Goal: Check status: Check status

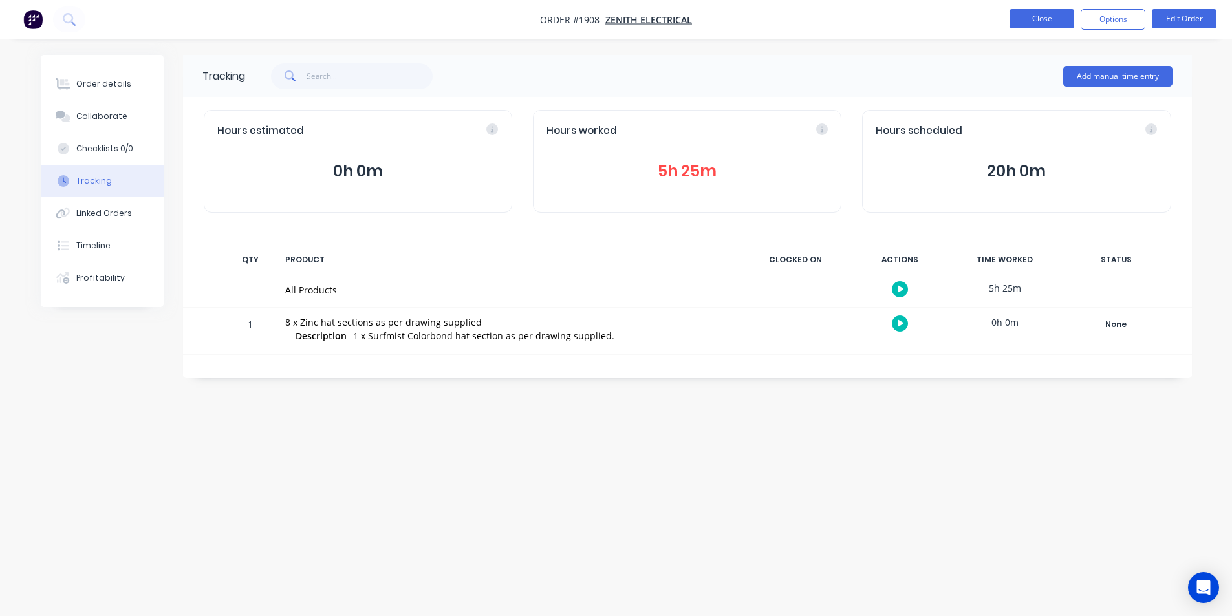
click at [1044, 21] on button "Close" at bounding box center [1042, 18] width 65 height 19
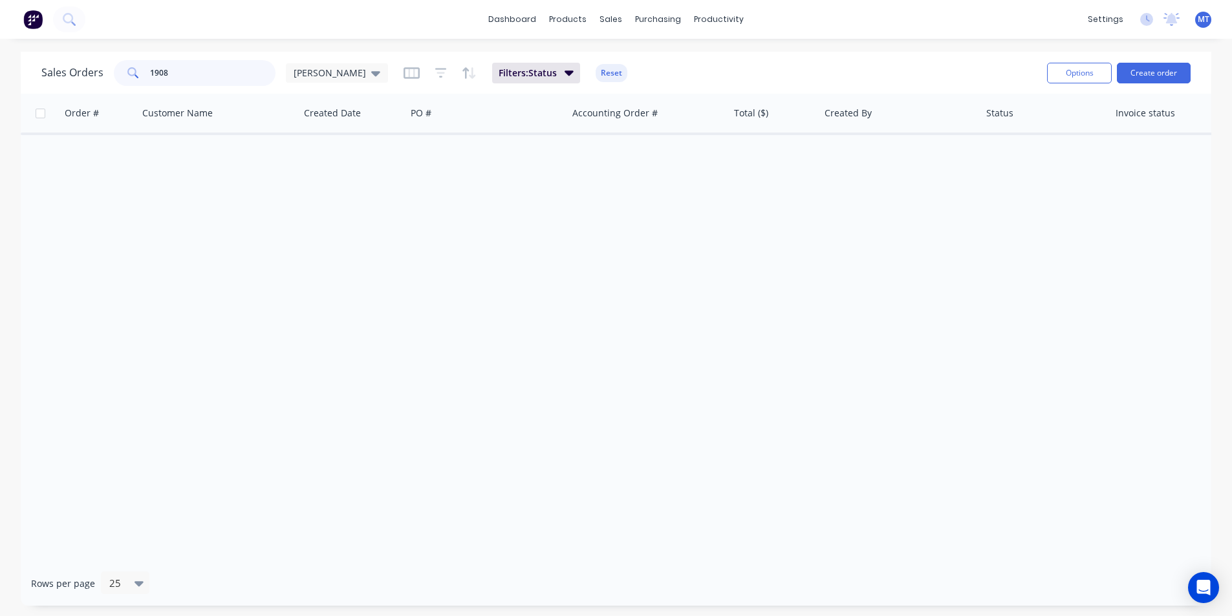
click at [201, 76] on input "1908" at bounding box center [213, 73] width 126 height 26
type input "1"
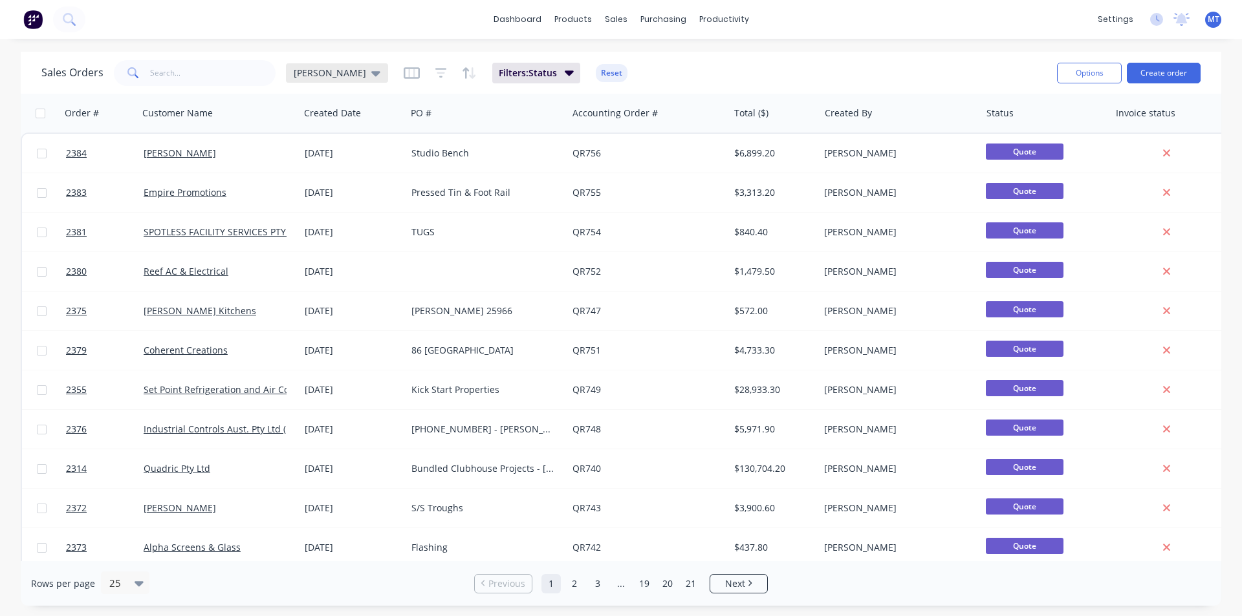
click at [371, 75] on icon at bounding box center [375, 73] width 9 height 5
drag, startPoint x: 309, startPoint y: 180, endPoint x: 218, endPoint y: 115, distance: 112.2
click at [309, 180] on button "None" at bounding box center [363, 183] width 147 height 15
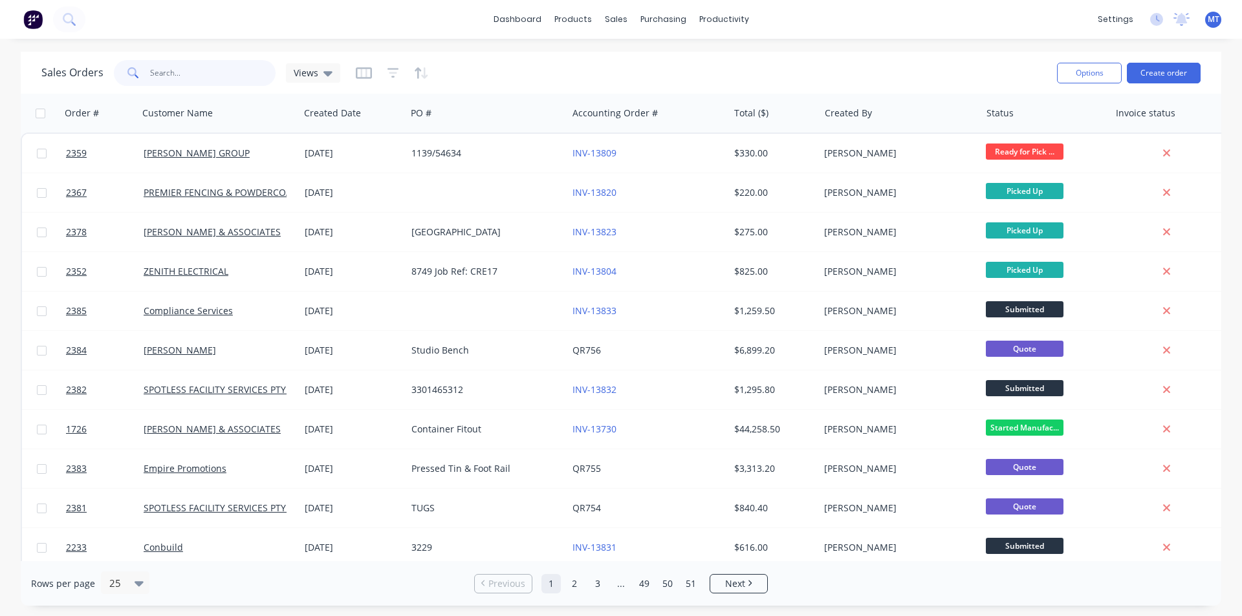
click at [191, 69] on input "text" at bounding box center [213, 73] width 126 height 26
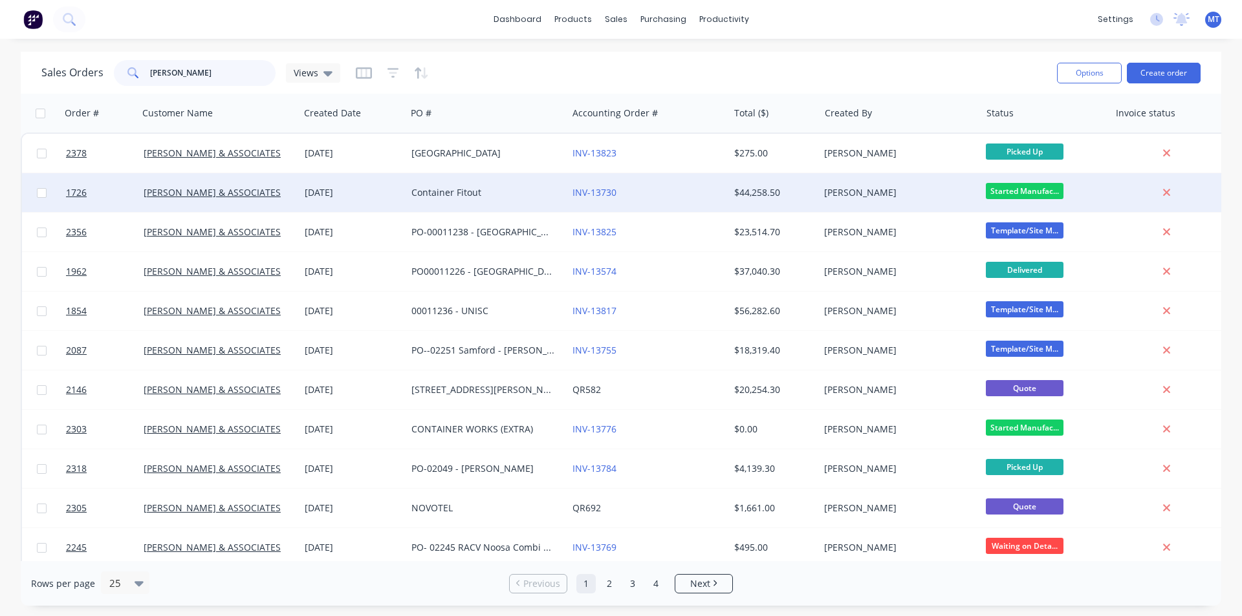
type input "hiller"
click at [341, 192] on div "26 Aug 2025" at bounding box center [353, 192] width 96 height 13
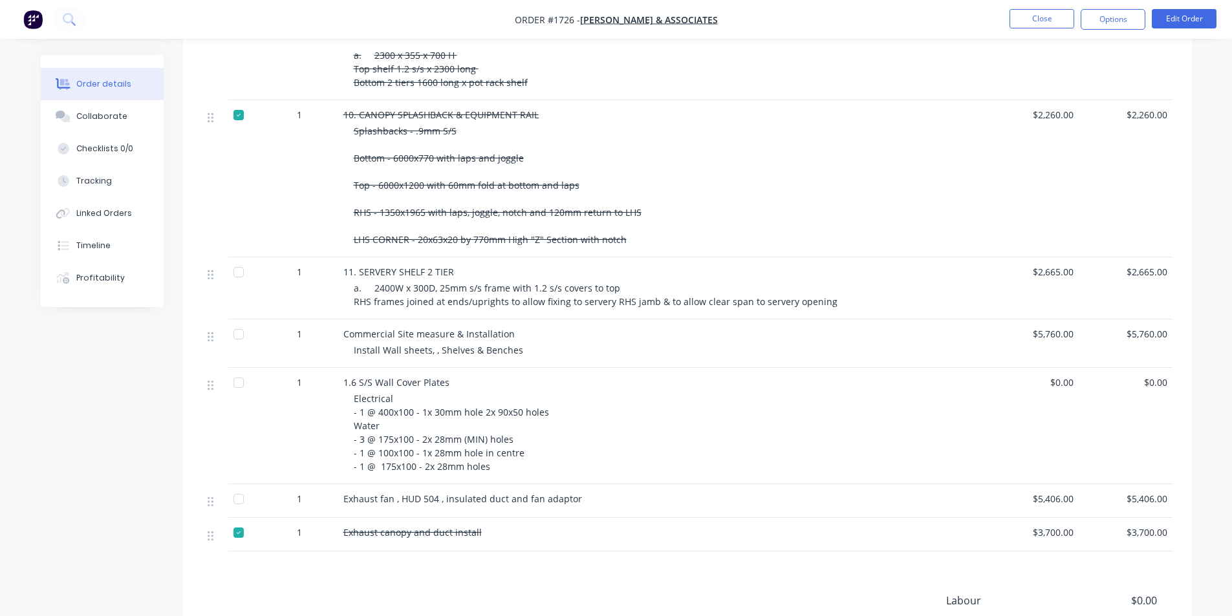
scroll to position [970, 0]
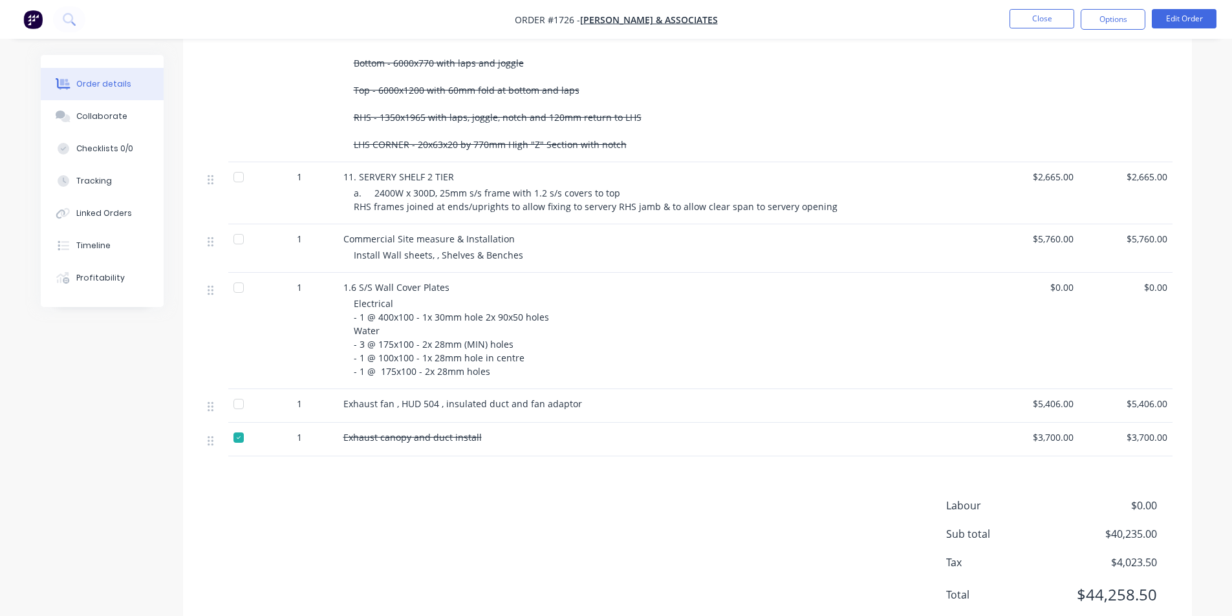
click at [236, 407] on div at bounding box center [239, 404] width 26 height 26
click at [240, 406] on div at bounding box center [239, 404] width 26 height 26
click at [237, 438] on div at bounding box center [239, 438] width 26 height 26
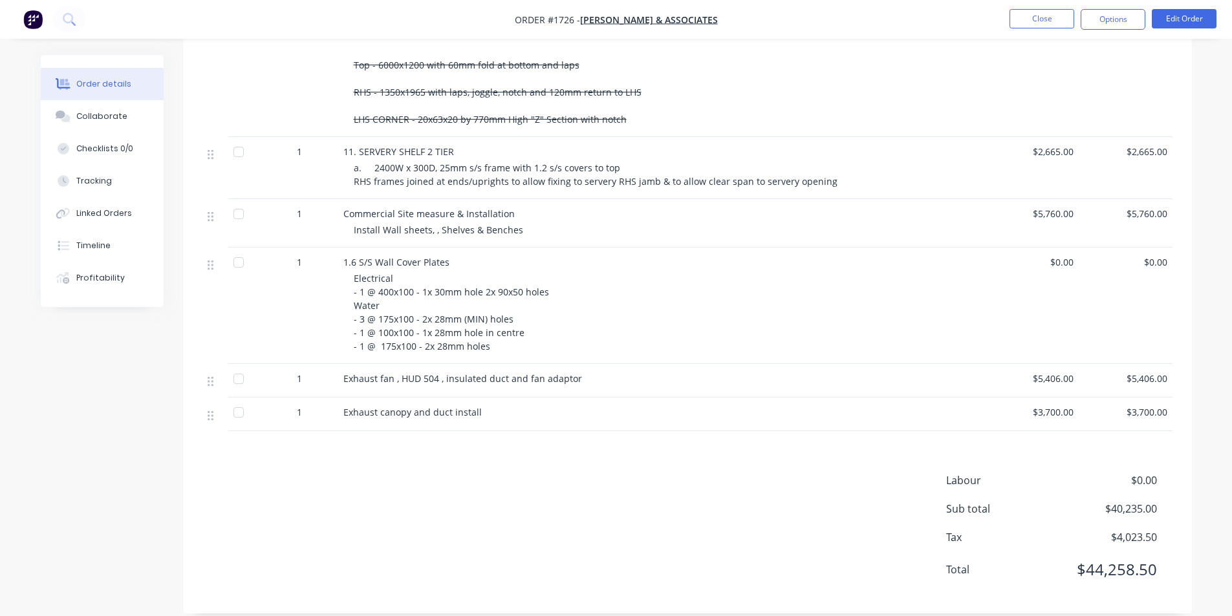
scroll to position [1012, 0]
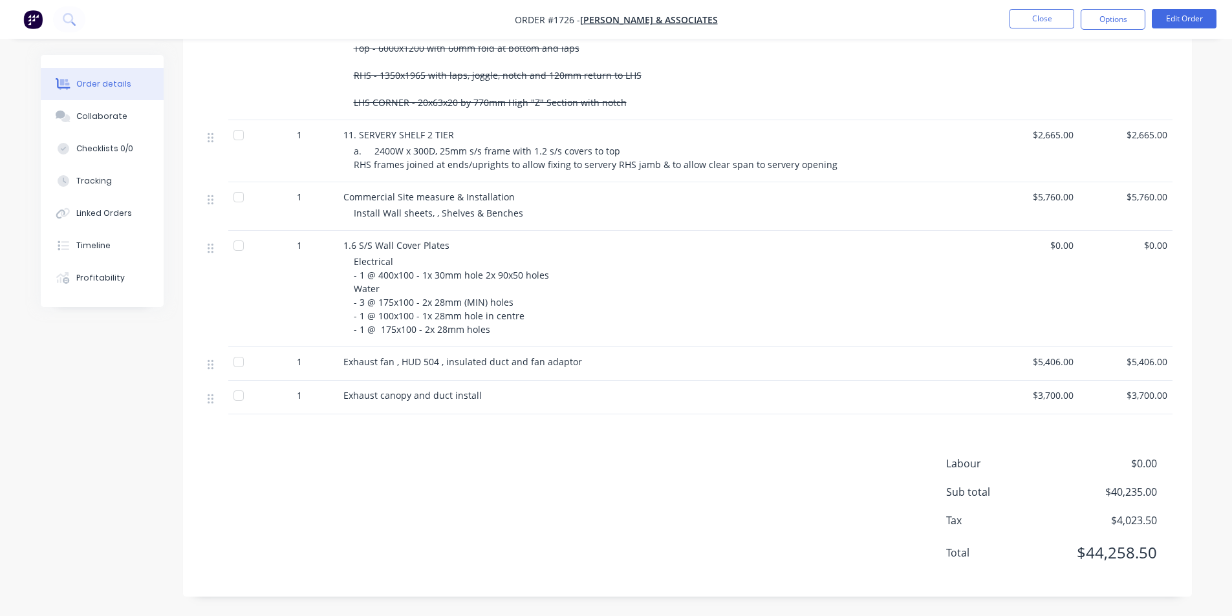
click at [239, 396] on div at bounding box center [239, 396] width 26 height 26
drag, startPoint x: 239, startPoint y: 244, endPoint x: 236, endPoint y: 206, distance: 38.9
click at [239, 243] on div at bounding box center [239, 246] width 26 height 26
drag, startPoint x: 236, startPoint y: 199, endPoint x: 242, endPoint y: 153, distance: 46.3
click at [236, 197] on div at bounding box center [239, 197] width 26 height 26
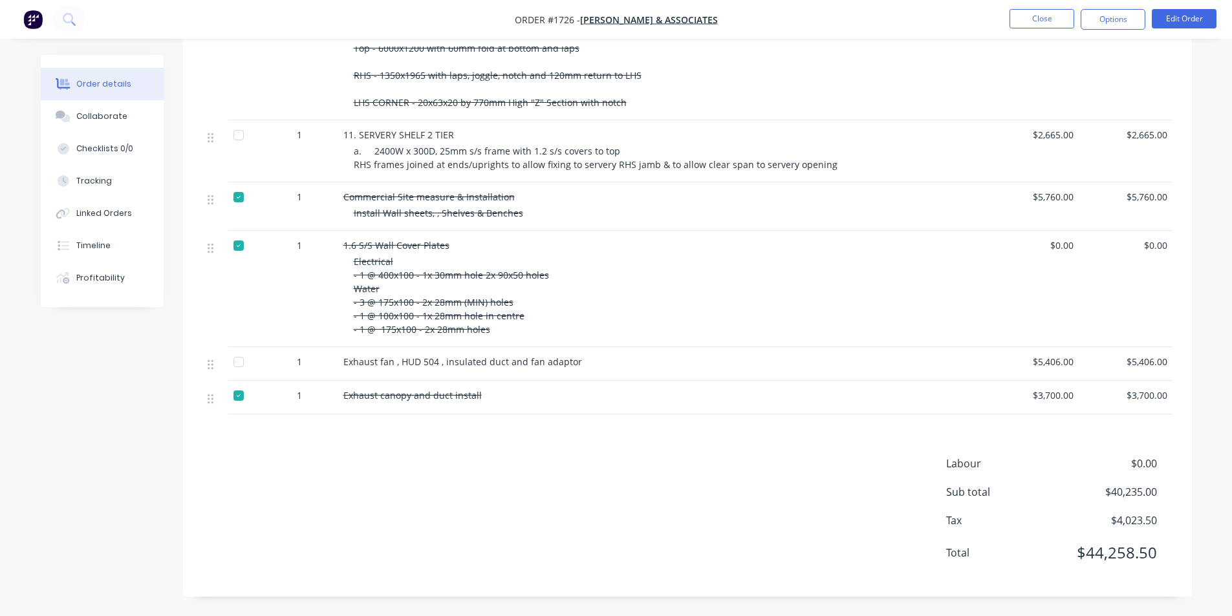
click at [239, 135] on div at bounding box center [239, 135] width 26 height 26
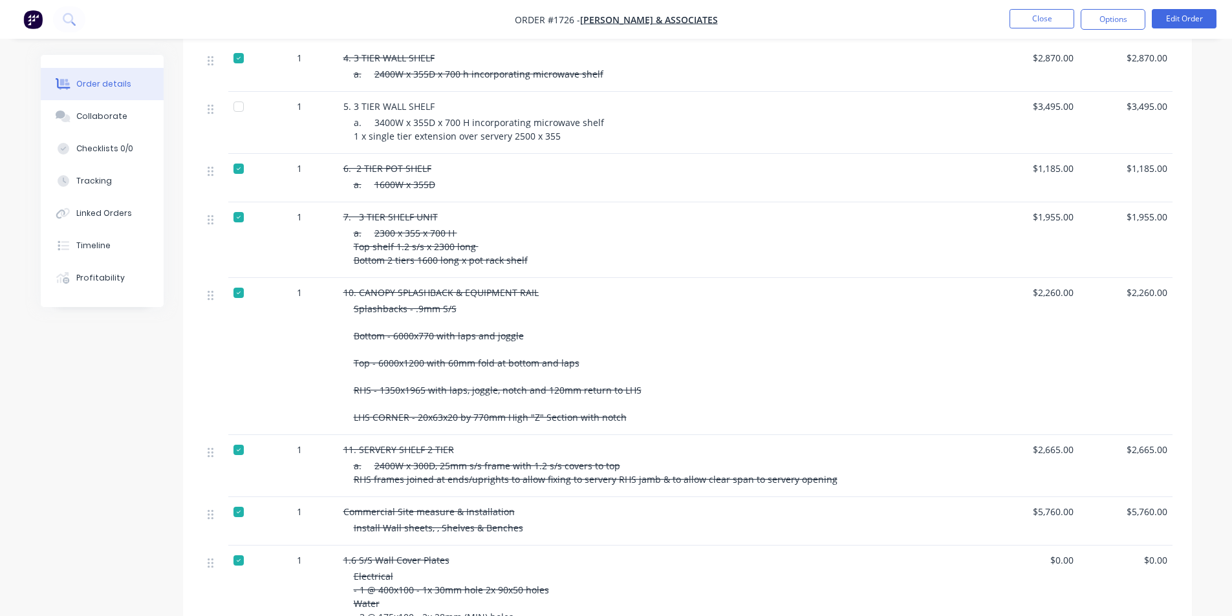
scroll to position [689, 0]
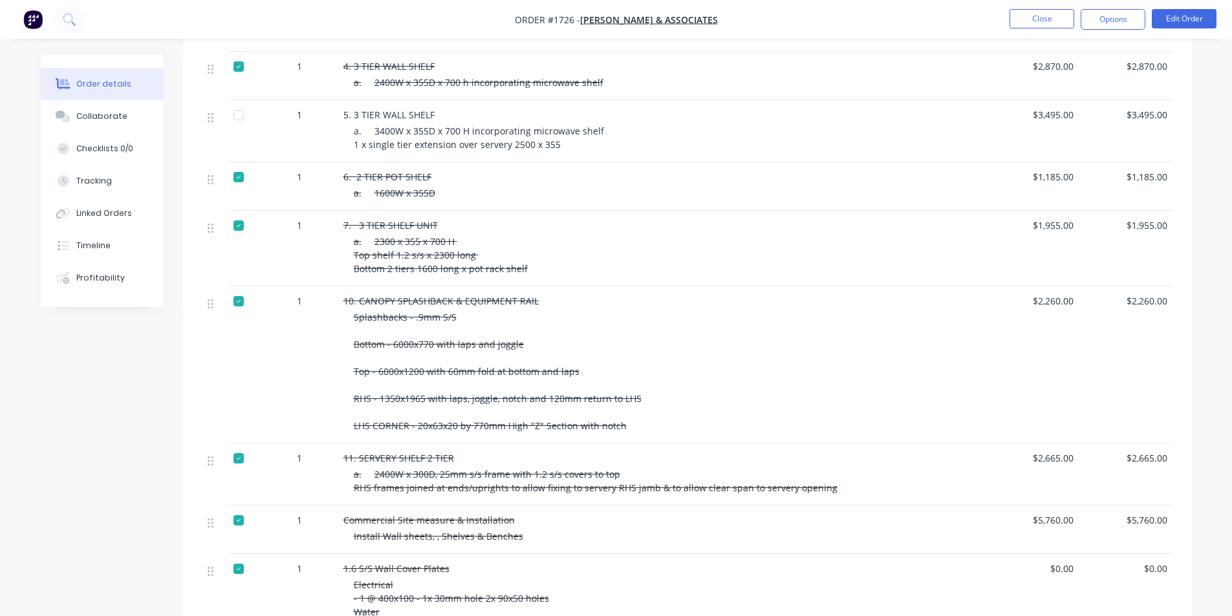
click at [239, 116] on div at bounding box center [239, 115] width 26 height 26
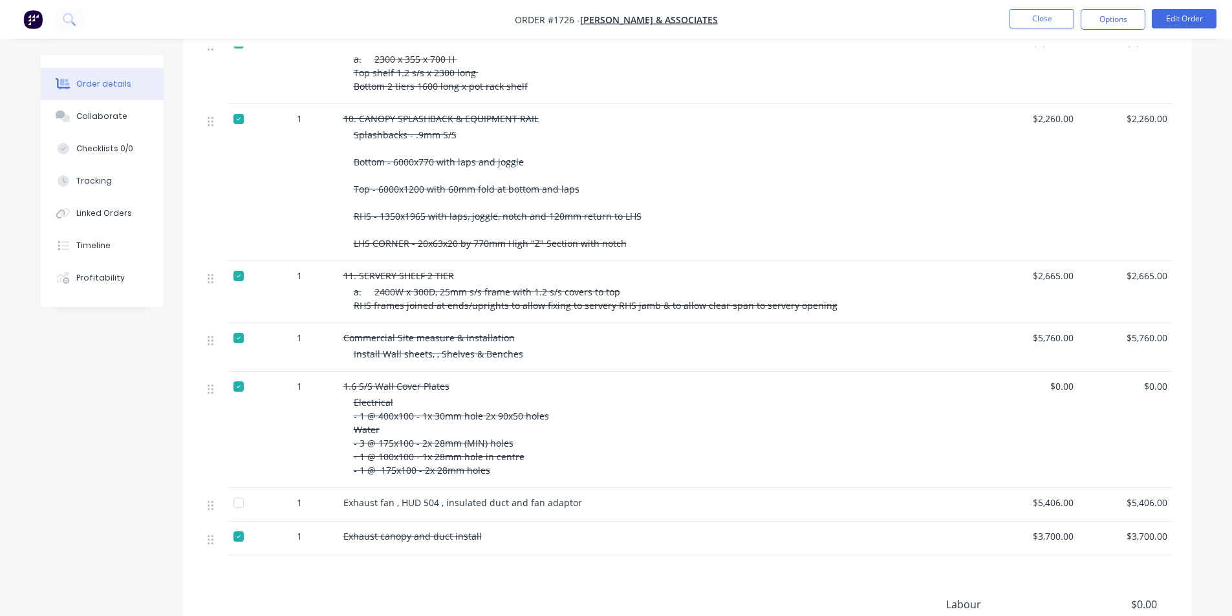
scroll to position [883, 0]
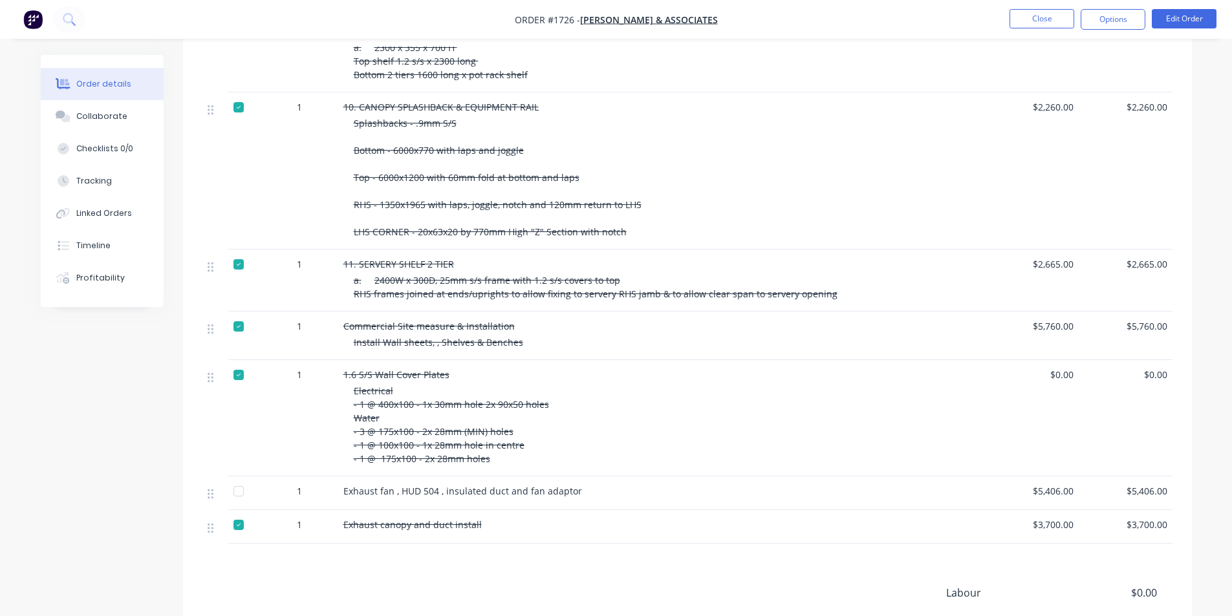
click at [239, 266] on div at bounding box center [239, 265] width 26 height 26
click at [235, 324] on div at bounding box center [239, 327] width 26 height 26
click at [236, 378] on div at bounding box center [239, 375] width 26 height 26
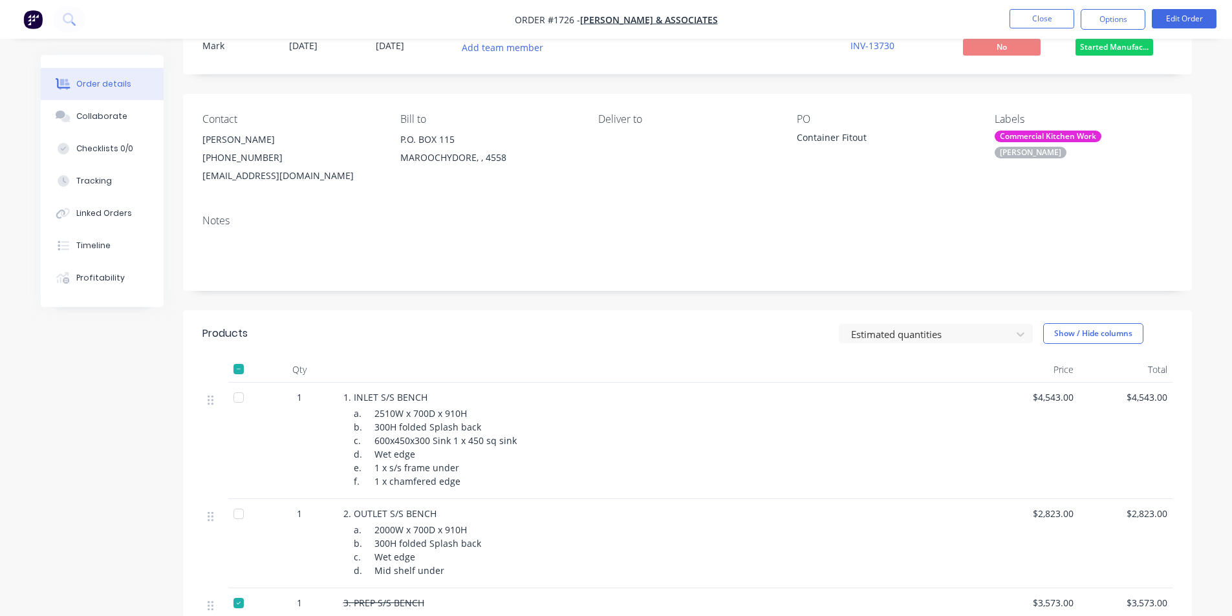
scroll to position [0, 0]
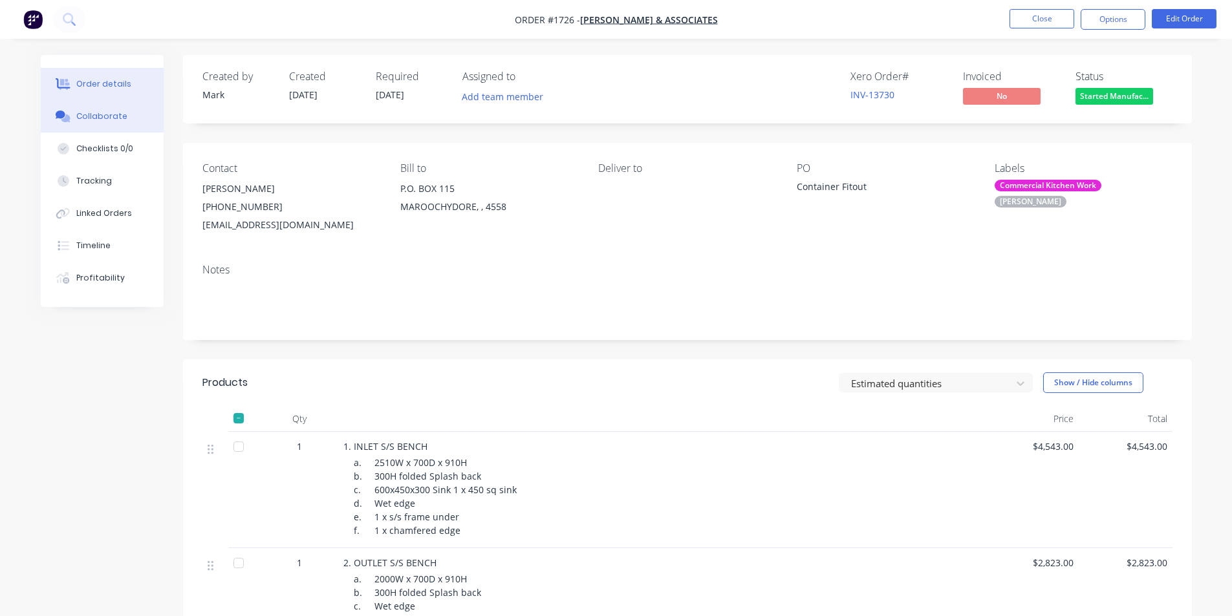
click at [103, 114] on div "Collaborate" at bounding box center [101, 117] width 51 height 12
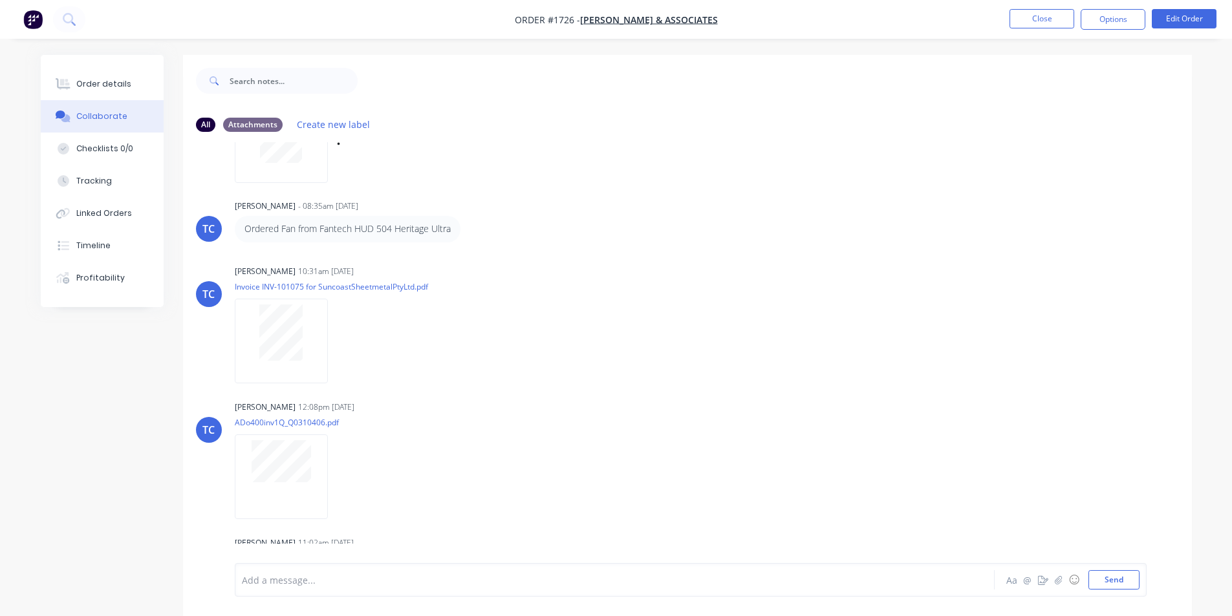
scroll to position [129, 0]
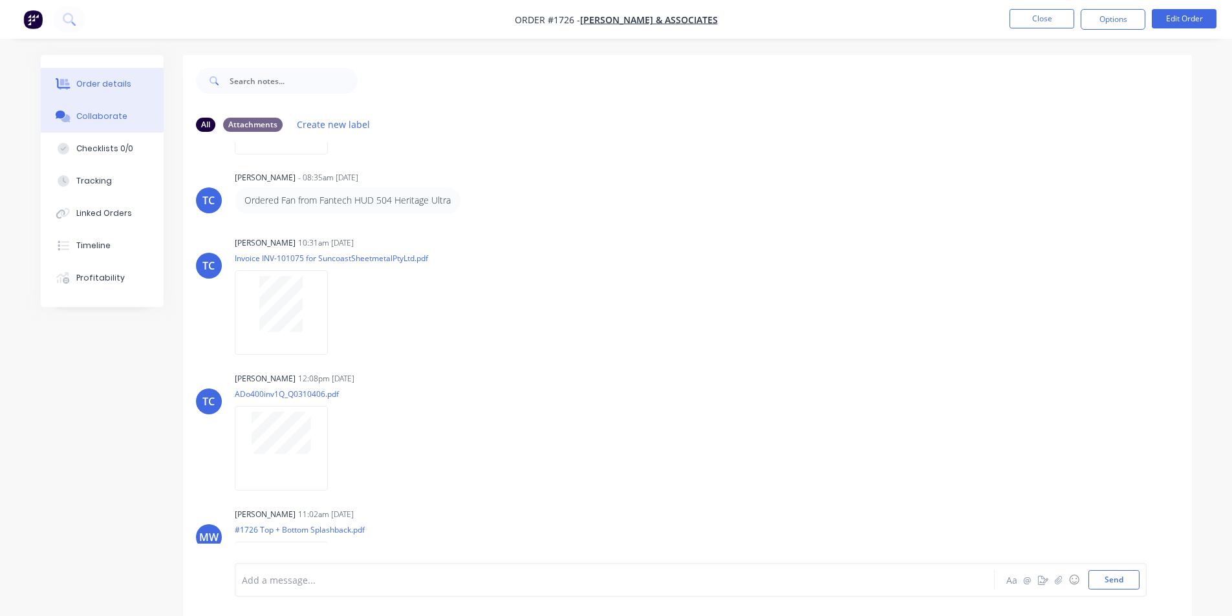
click at [89, 85] on div "Order details" at bounding box center [103, 84] width 55 height 12
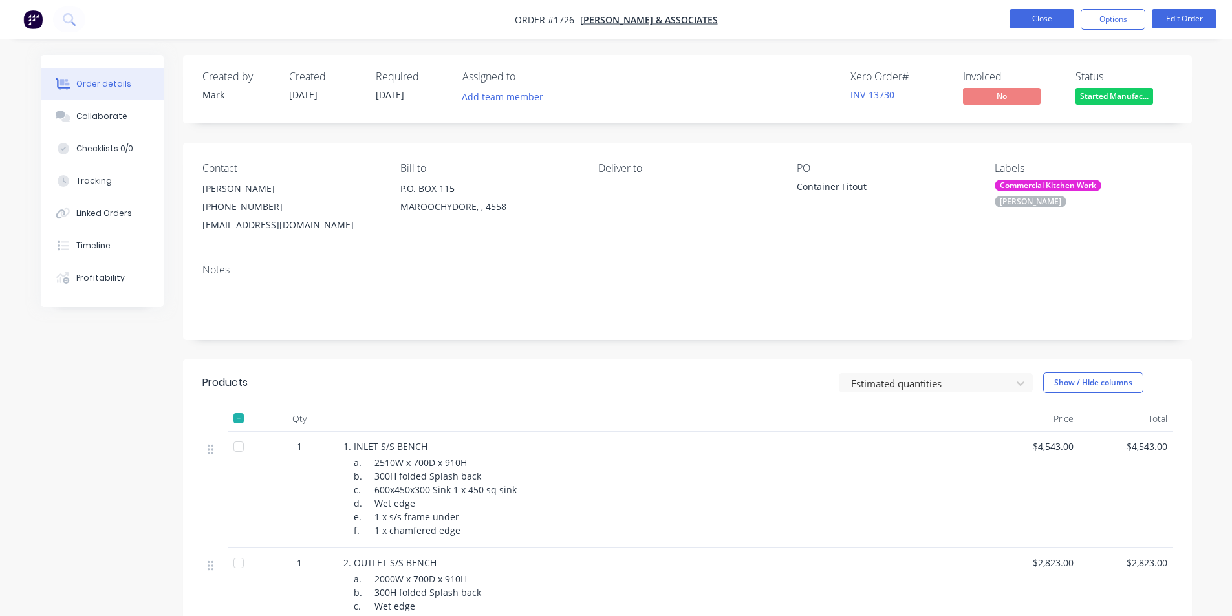
click at [1046, 19] on button "Close" at bounding box center [1042, 18] width 65 height 19
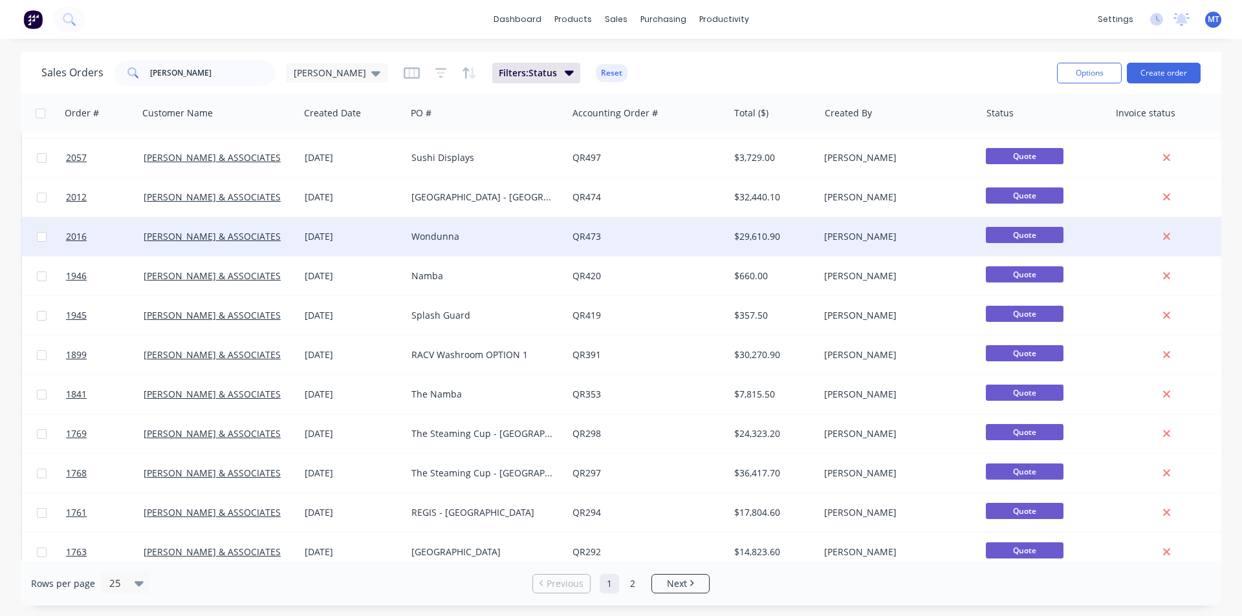
scroll to position [370, 0]
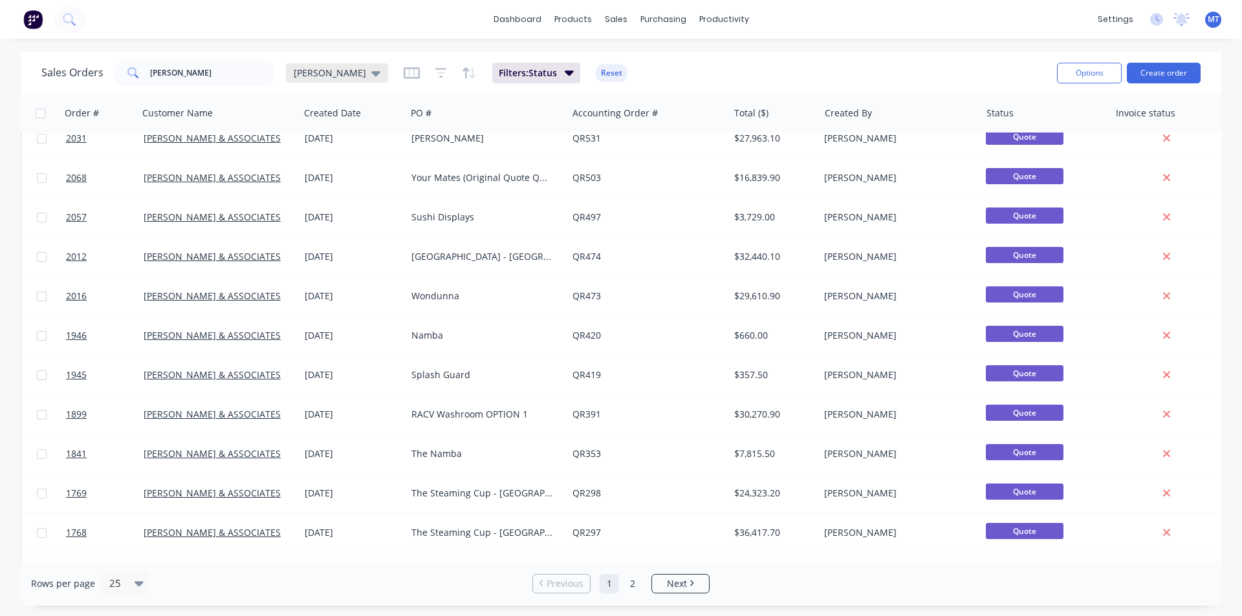
click at [371, 75] on icon at bounding box center [375, 73] width 9 height 5
click at [312, 184] on button "None" at bounding box center [363, 183] width 147 height 15
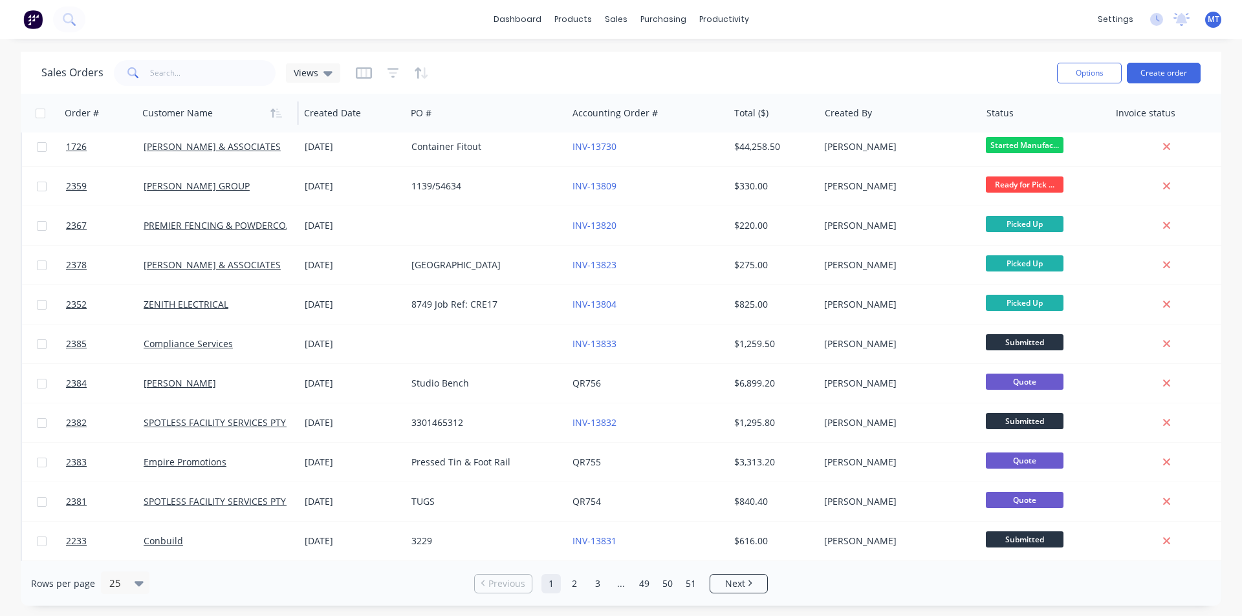
scroll to position [0, 0]
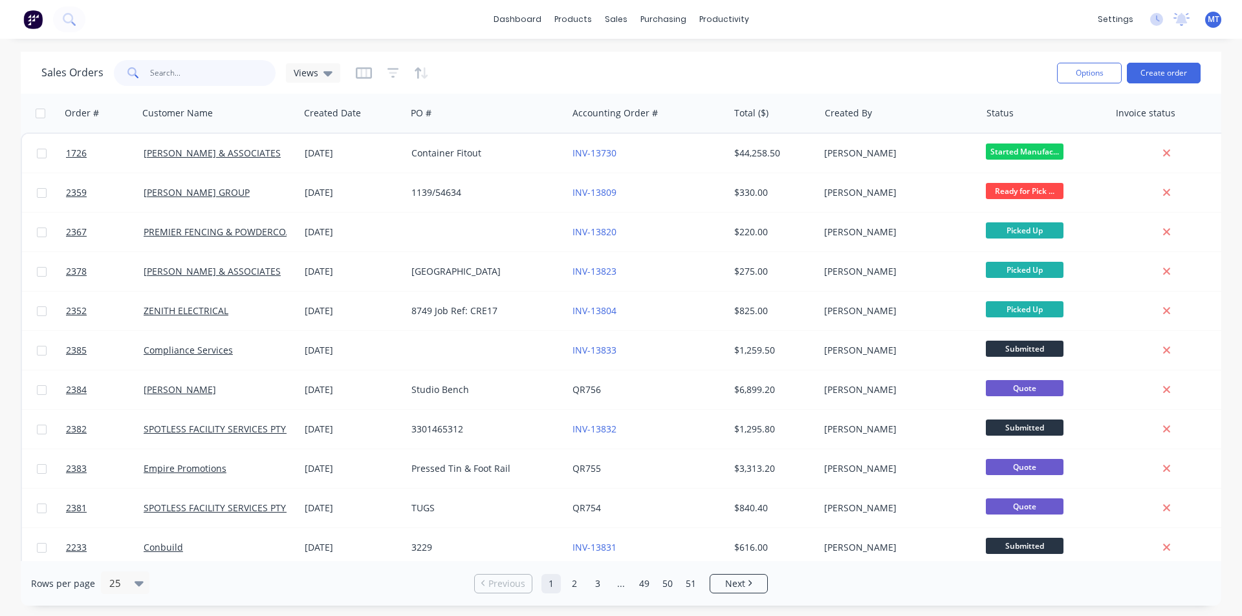
click at [189, 74] on input "hiller" at bounding box center [213, 73] width 126 height 26
type input "hiller"
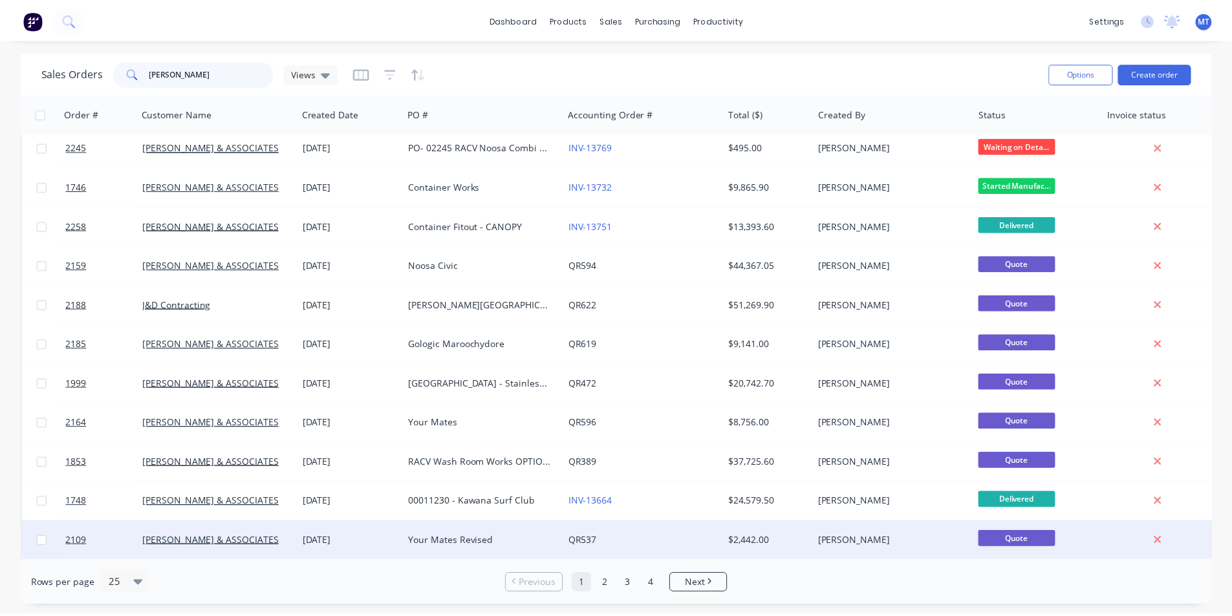
scroll to position [370, 0]
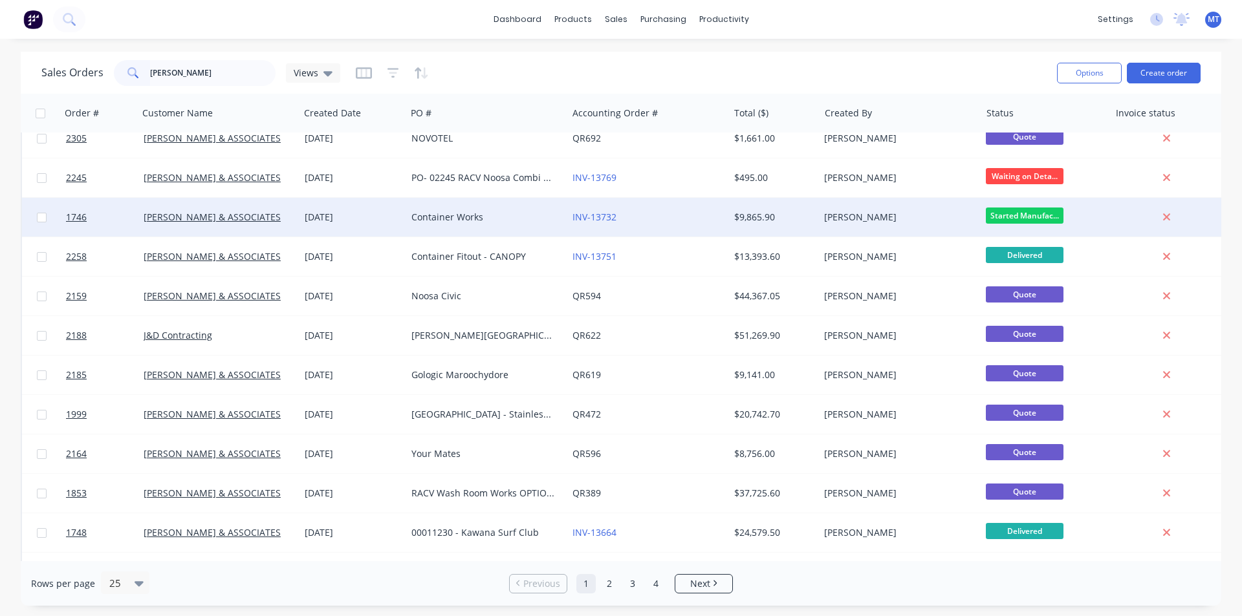
click at [528, 229] on div "Container Works" at bounding box center [486, 217] width 161 height 39
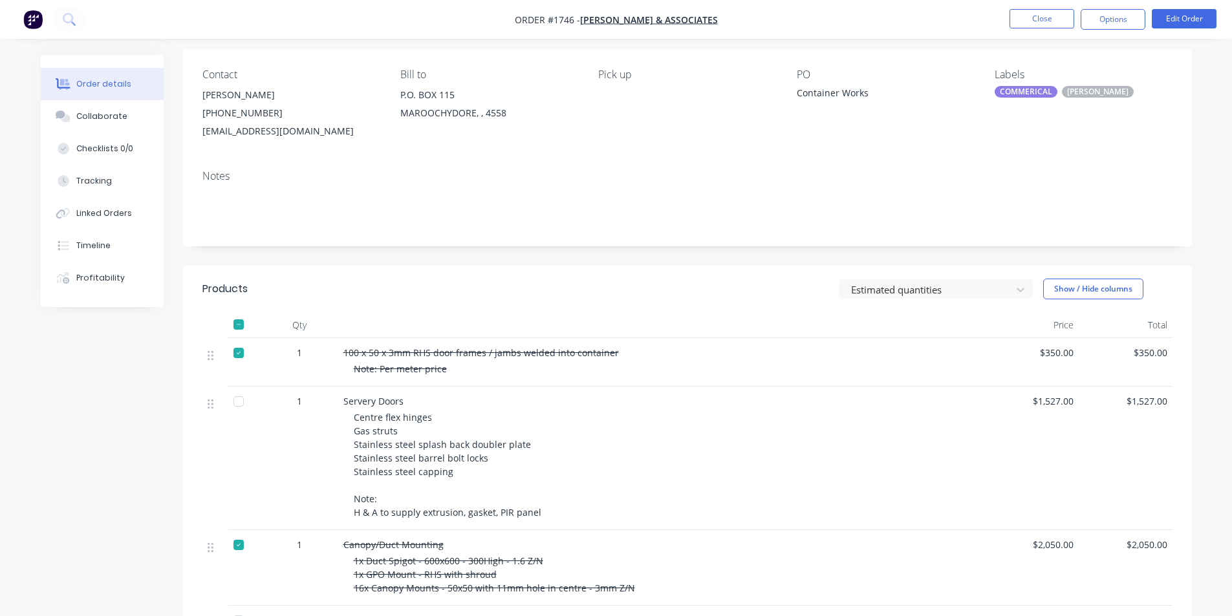
scroll to position [65, 0]
